Goal: Task Accomplishment & Management: Manage account settings

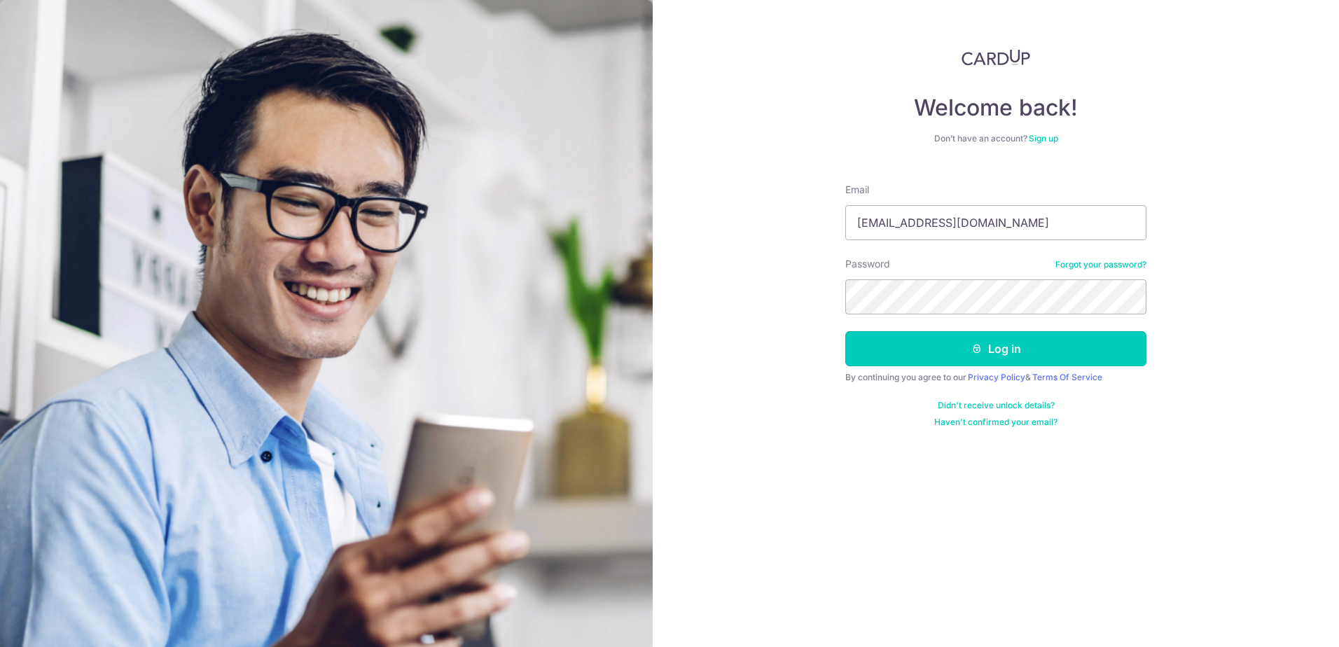
drag, startPoint x: 1004, startPoint y: 352, endPoint x: 1005, endPoint y: 369, distance: 16.8
click at [1004, 369] on form "Email [EMAIL_ADDRESS][DOMAIN_NAME] Password Forgot your password? Log in By con…" at bounding box center [995, 300] width 301 height 256
click at [997, 349] on button "Log in" at bounding box center [995, 348] width 301 height 35
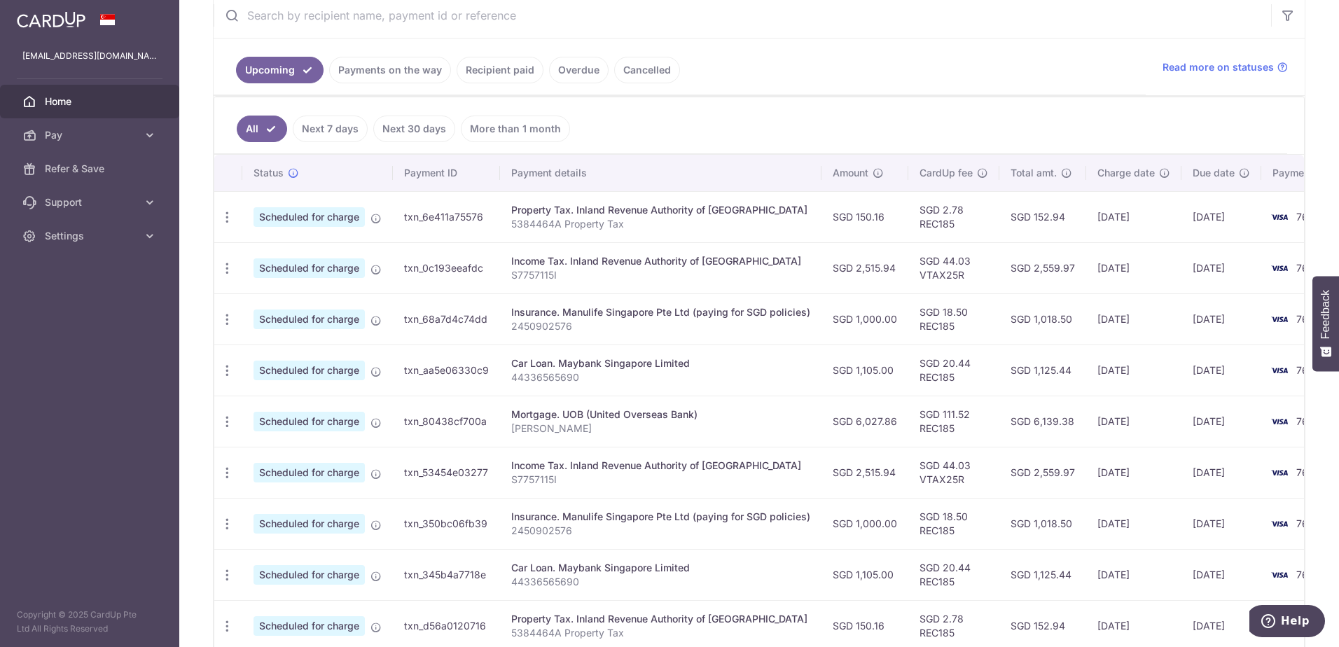
scroll to position [303, 0]
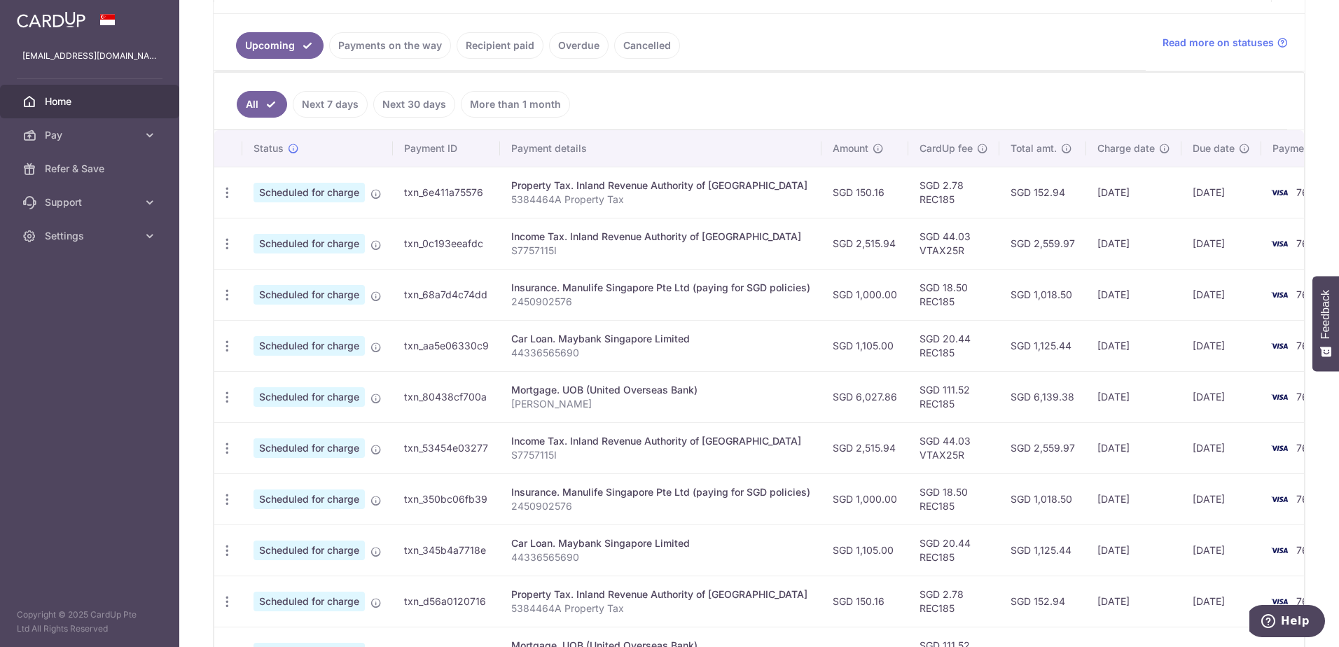
click at [127, 446] on aside "y_nostalgia@hotmail.com Home Pay Payments Recipients Cards Refer & Save Support…" at bounding box center [89, 323] width 179 height 647
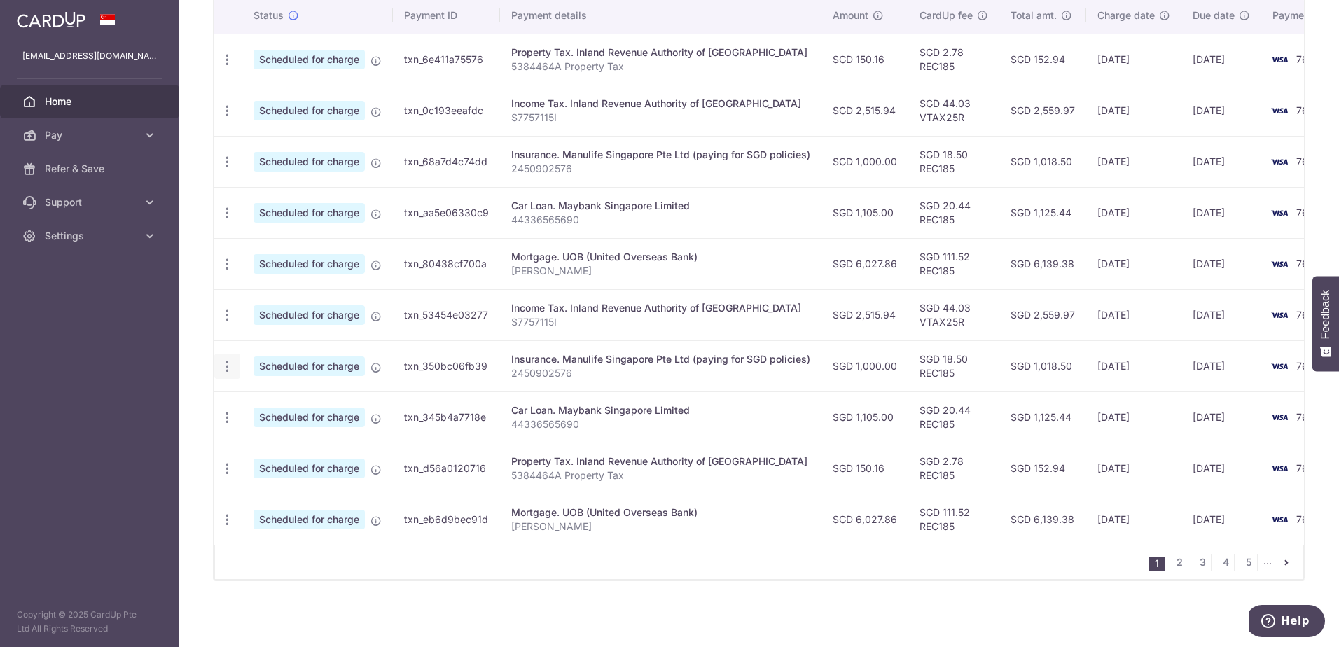
scroll to position [373, 0]
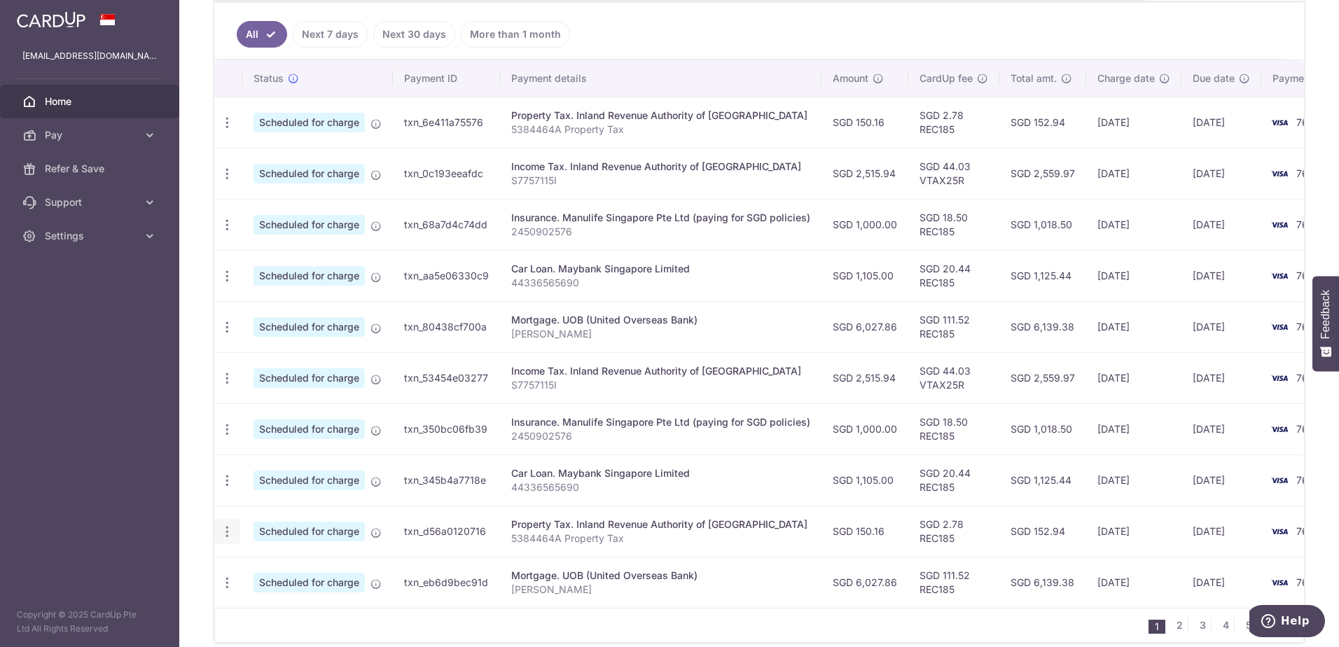
click at [225, 537] on icon "button" at bounding box center [227, 532] width 15 height 15
click at [288, 571] on span "Update payment" at bounding box center [301, 570] width 95 height 17
radio input "true"
type input "150.16"
type input "24/11/2025"
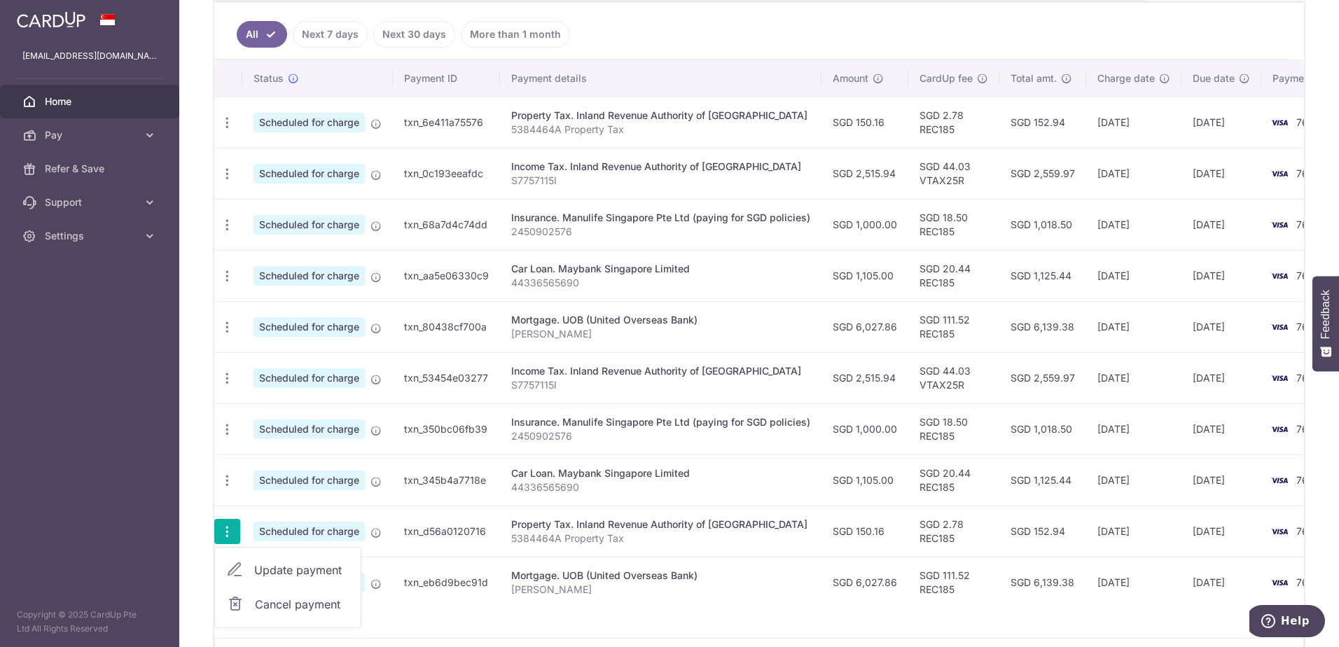
type input "5384464A"
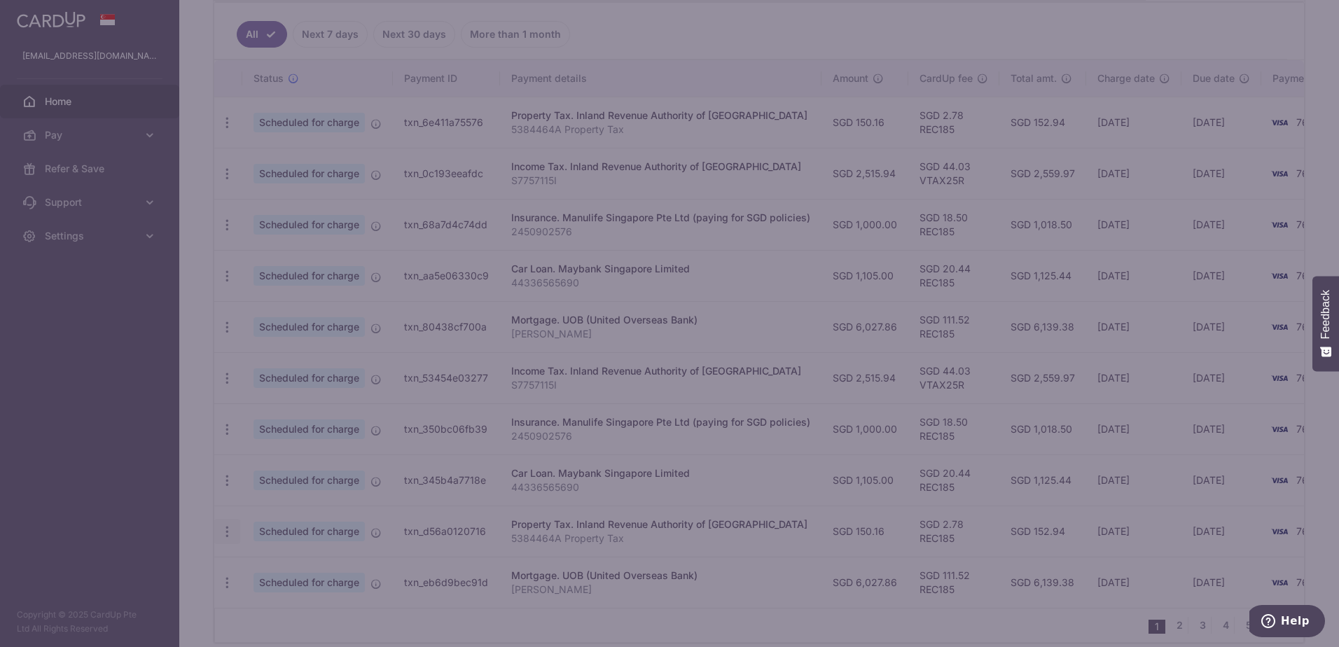
type input "REC185"
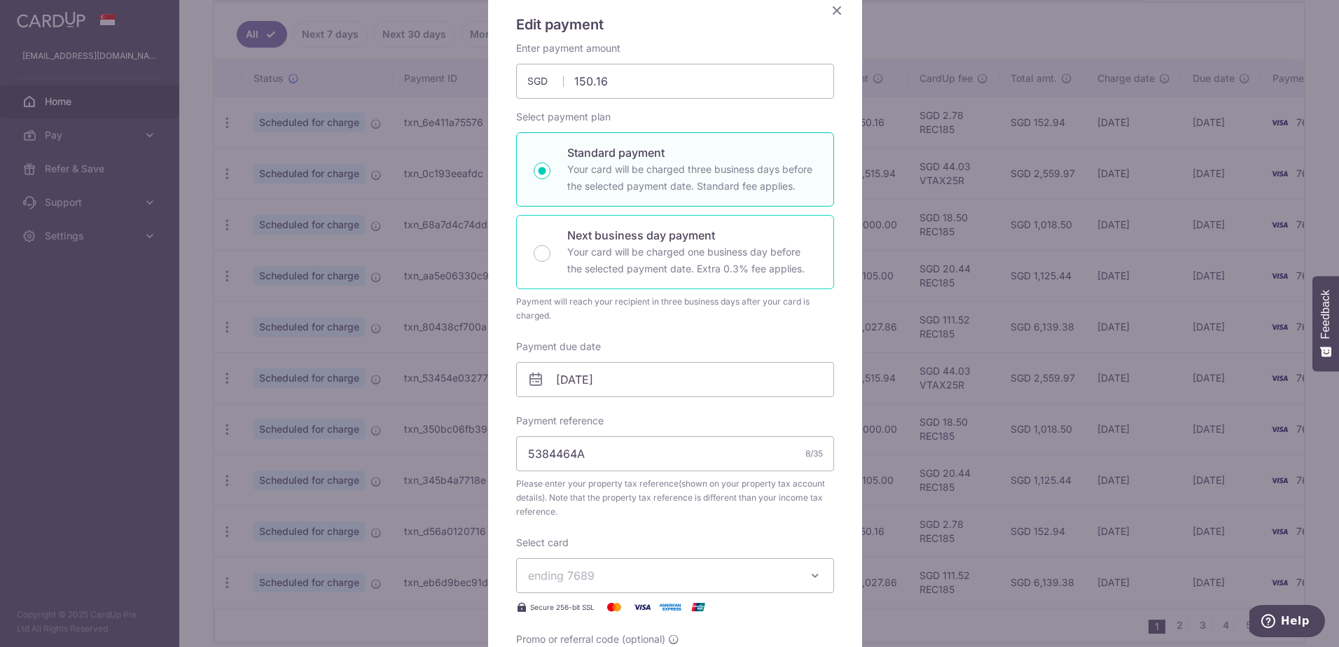
scroll to position [140, 0]
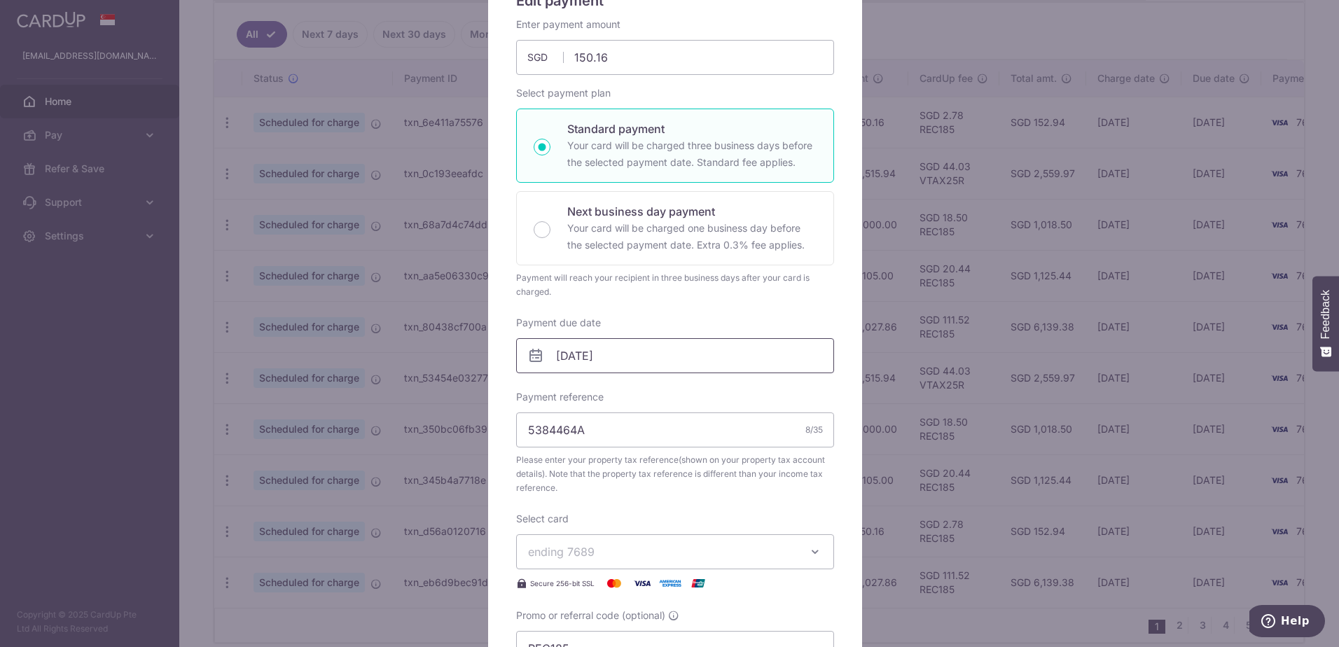
click at [607, 357] on input "24/11/2025" at bounding box center [675, 355] width 318 height 35
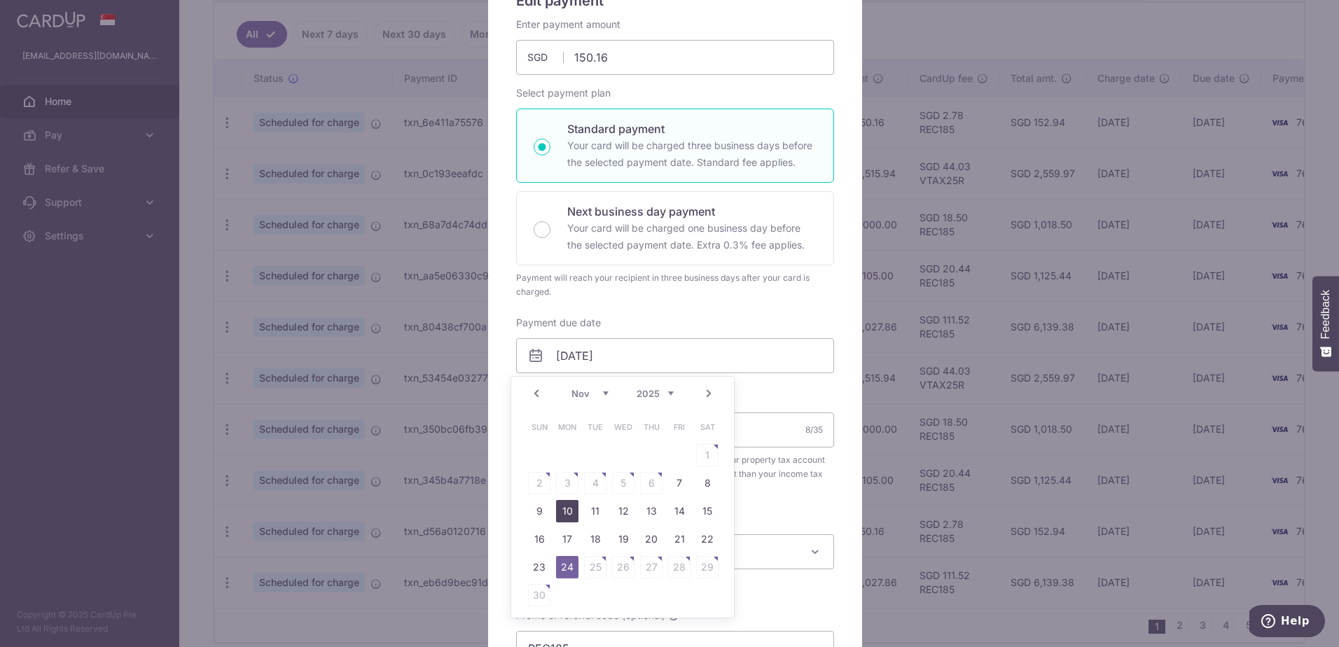
click at [561, 507] on link "10" at bounding box center [567, 511] width 22 height 22
type input "10/11/2025"
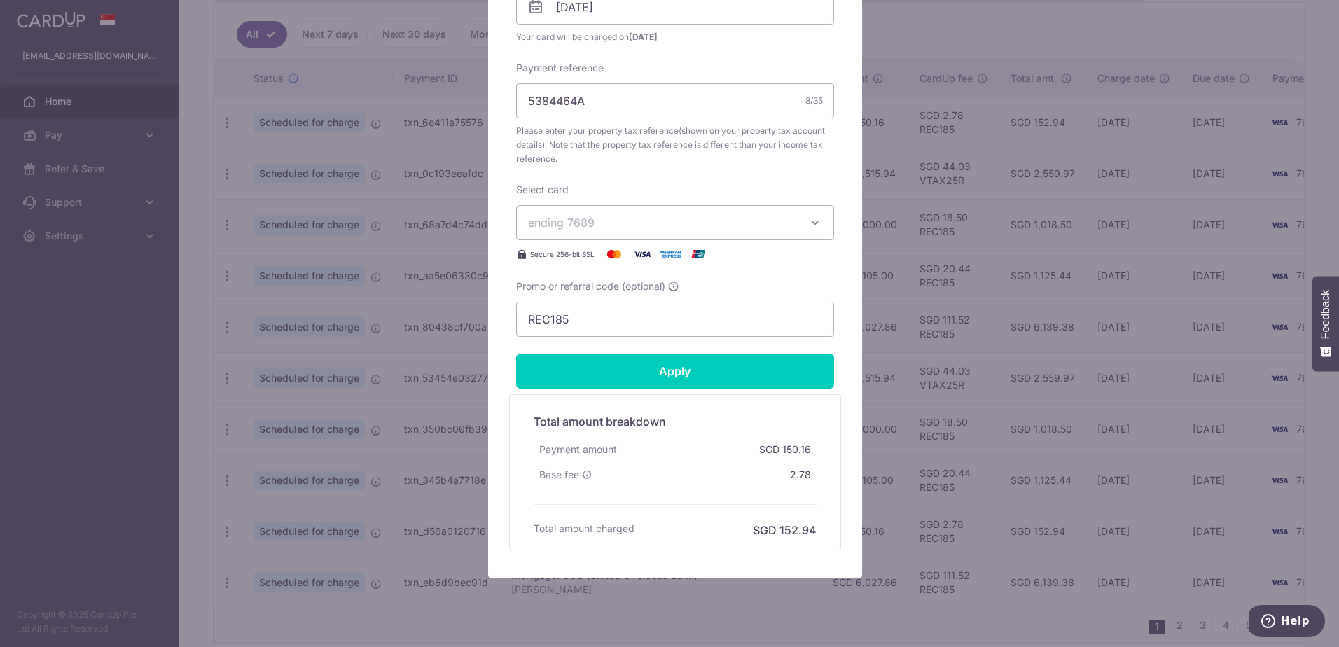
scroll to position [490, 0]
click at [680, 356] on input "Apply" at bounding box center [675, 369] width 318 height 35
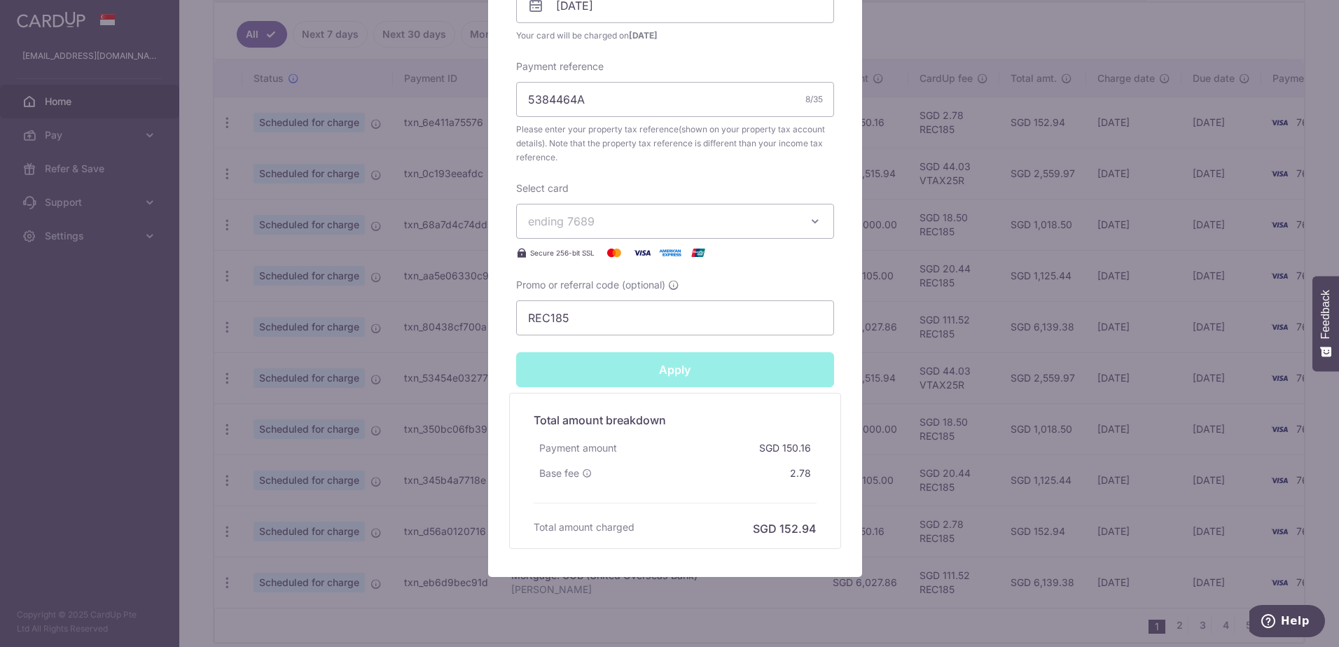
type input "Successfully Applied"
click at [886, 345] on div "Edit payment By clicking apply, you will make changes to all payments to Inland…" at bounding box center [669, 323] width 1339 height 647
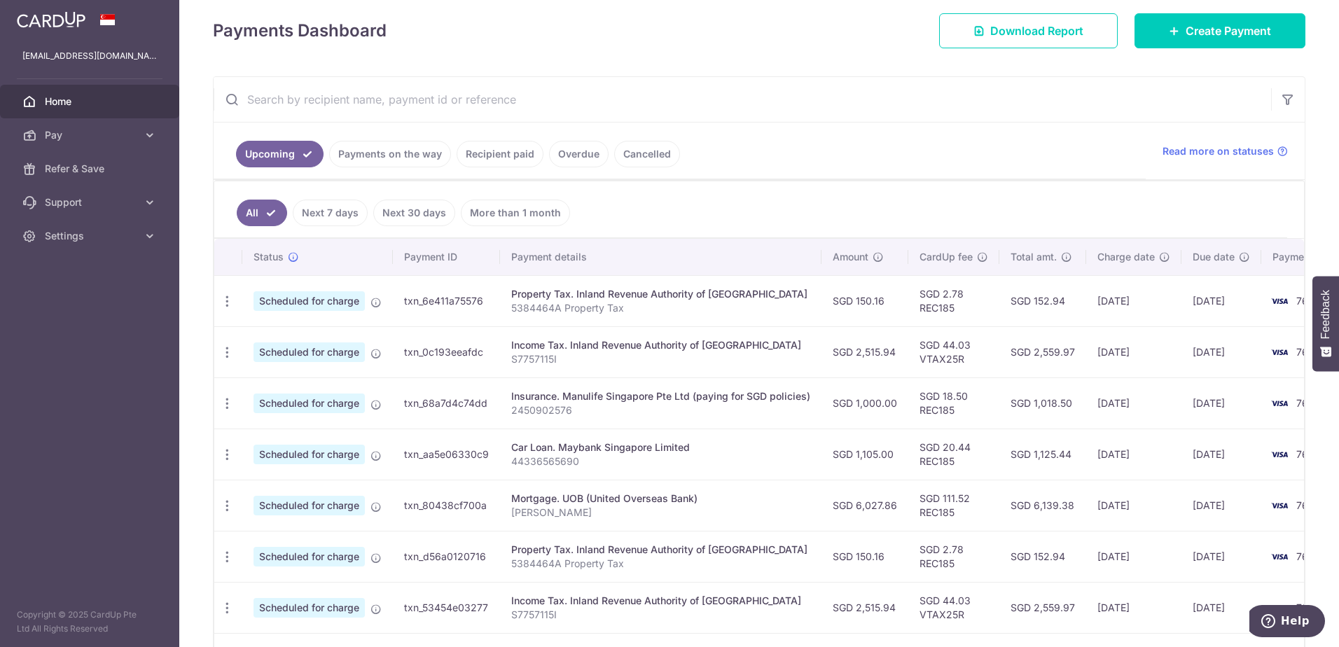
scroll to position [157, 0]
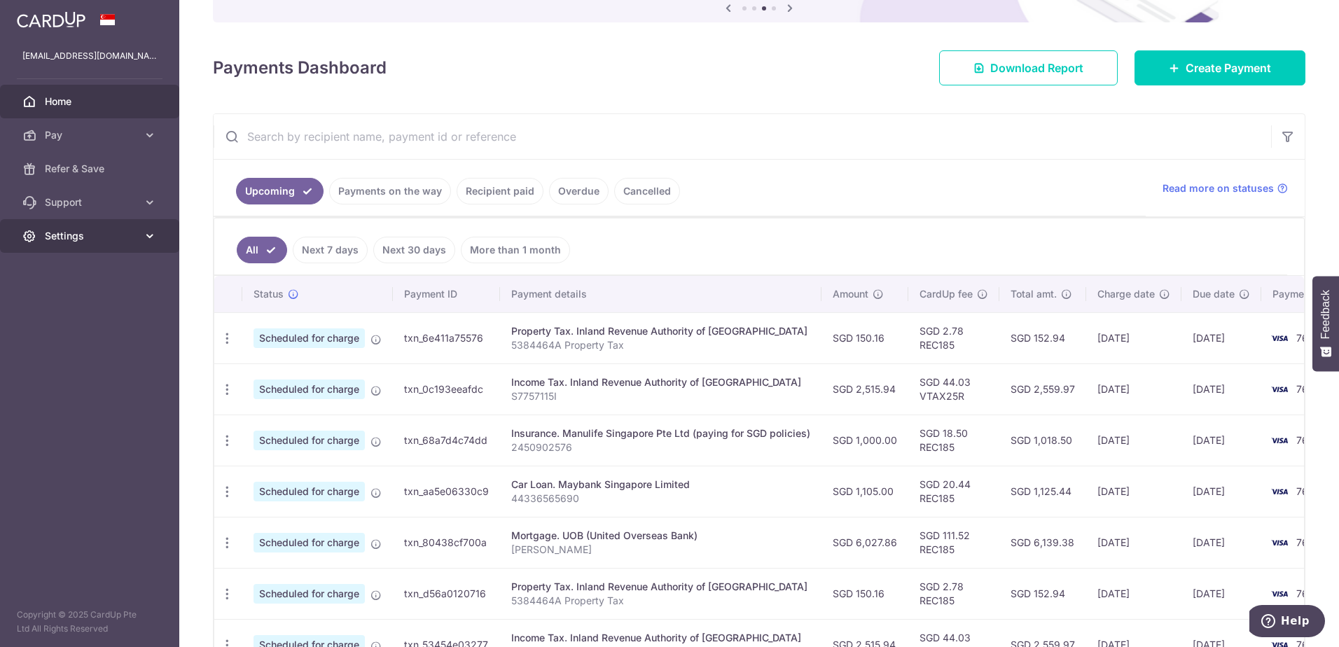
click at [62, 244] on link "Settings" at bounding box center [89, 236] width 179 height 34
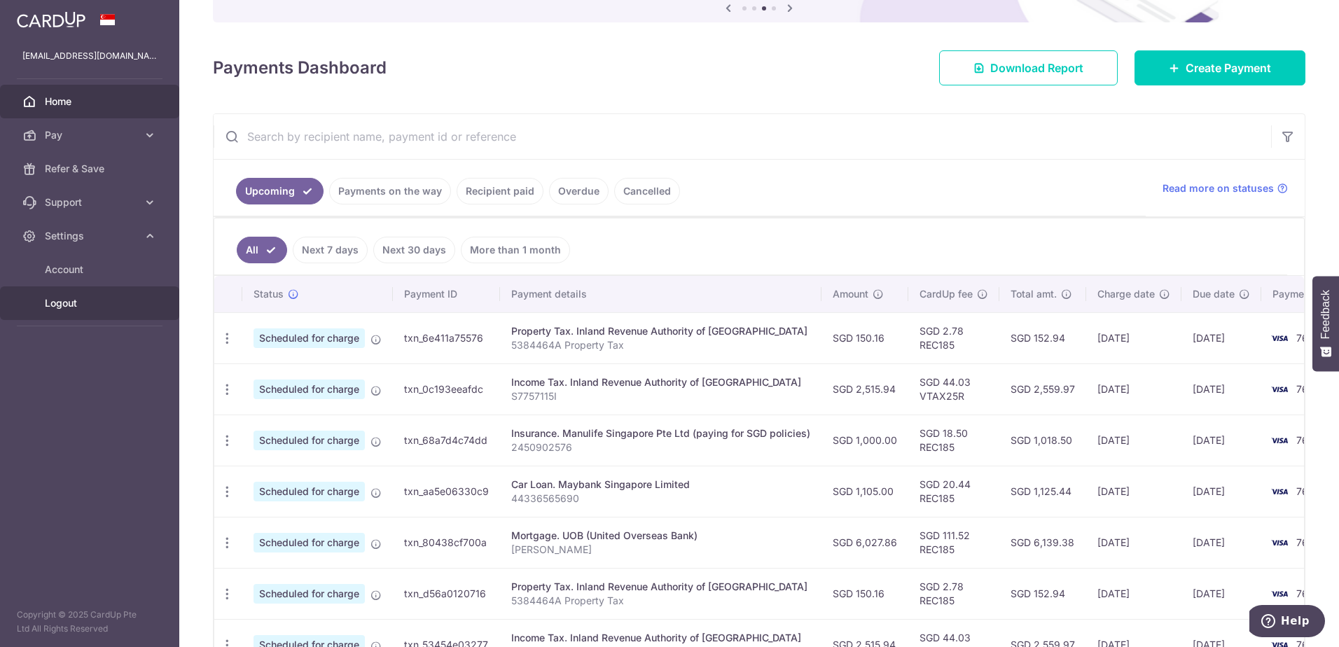
click at [57, 305] on span "Logout" at bounding box center [91, 303] width 92 height 14
